Goal: Information Seeking & Learning: Learn about a topic

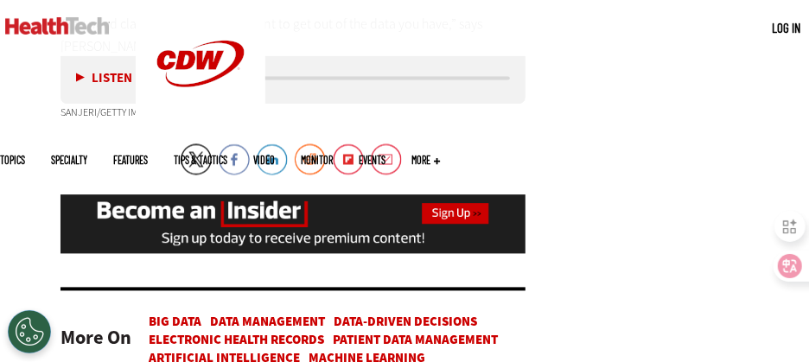
scroll to position [3888, 0]
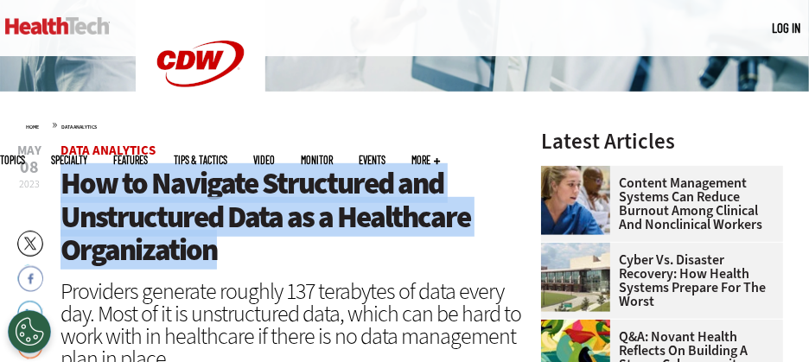
click at [227, 245] on h1 "How to Navigate Structured and Unstructured Data as a Healthcare Organization" at bounding box center [292, 217] width 465 height 100
copy span "How to Navigate Structured and Unstructured Data as a Healthcare Organization"
